Goal: Task Accomplishment & Management: Manage account settings

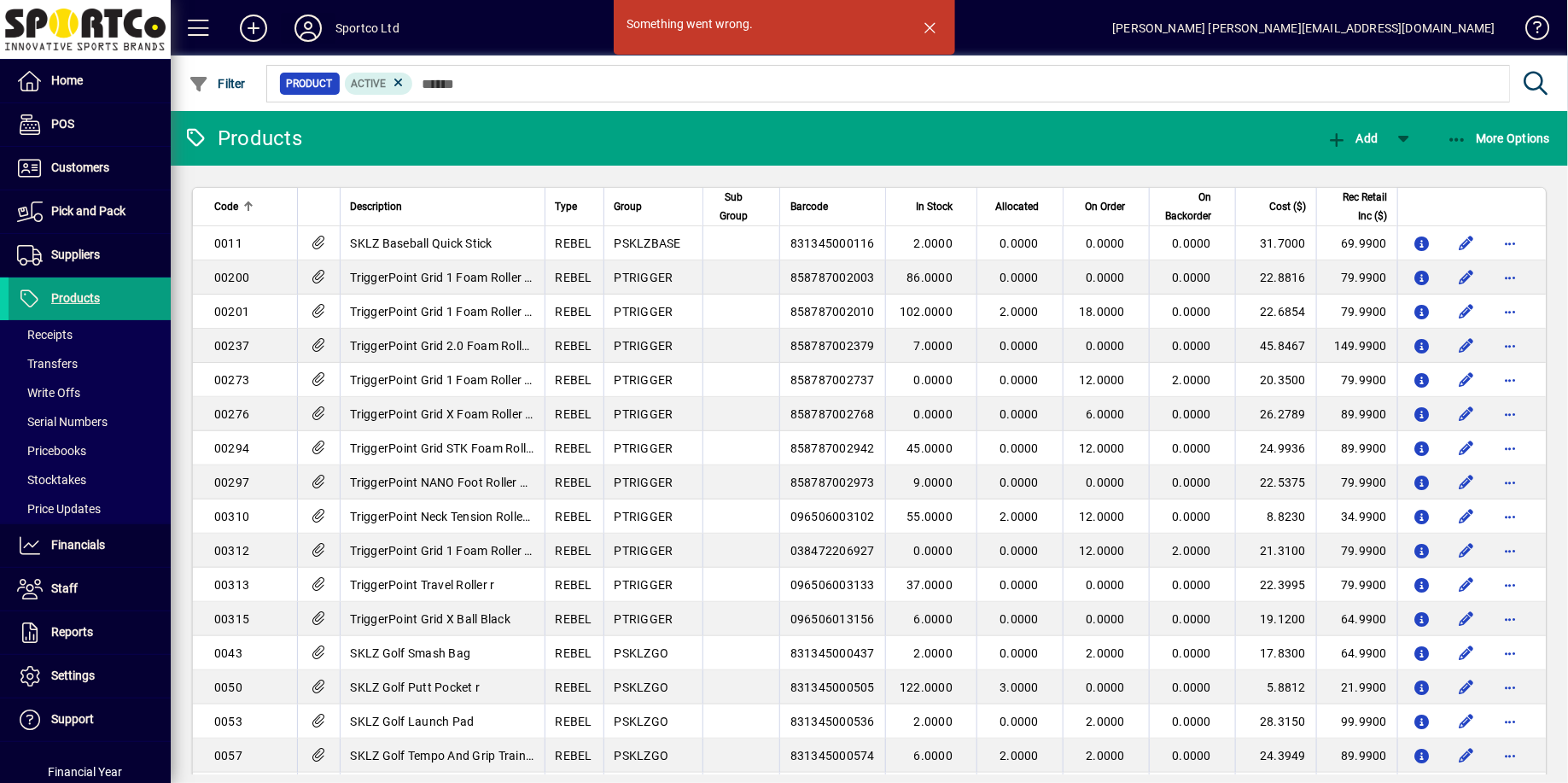
click at [303, 24] on icon at bounding box center [308, 28] width 34 height 27
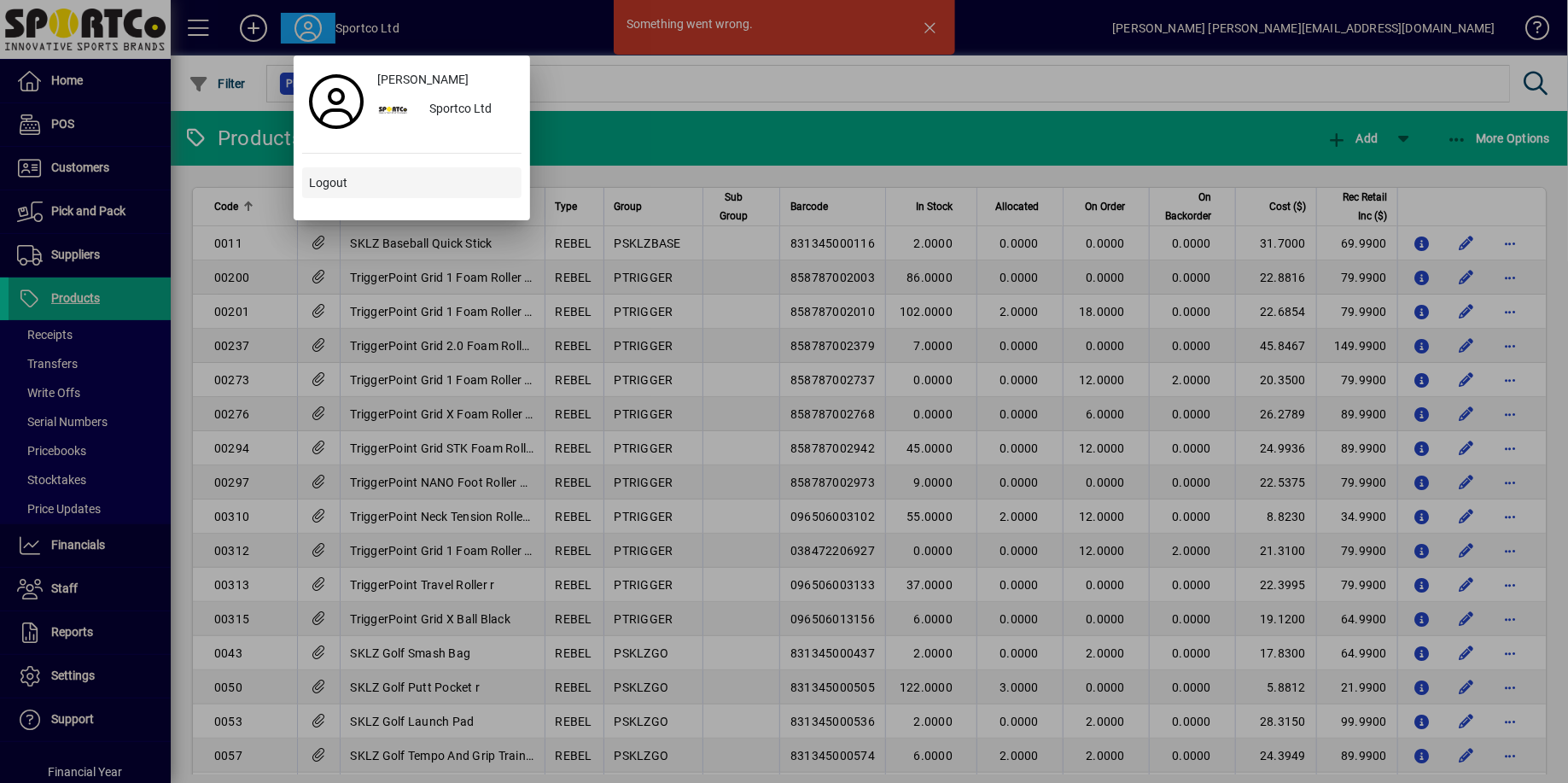
click at [323, 182] on span "Logout" at bounding box center [329, 183] width 39 height 17
